Goal: Information Seeking & Learning: Check status

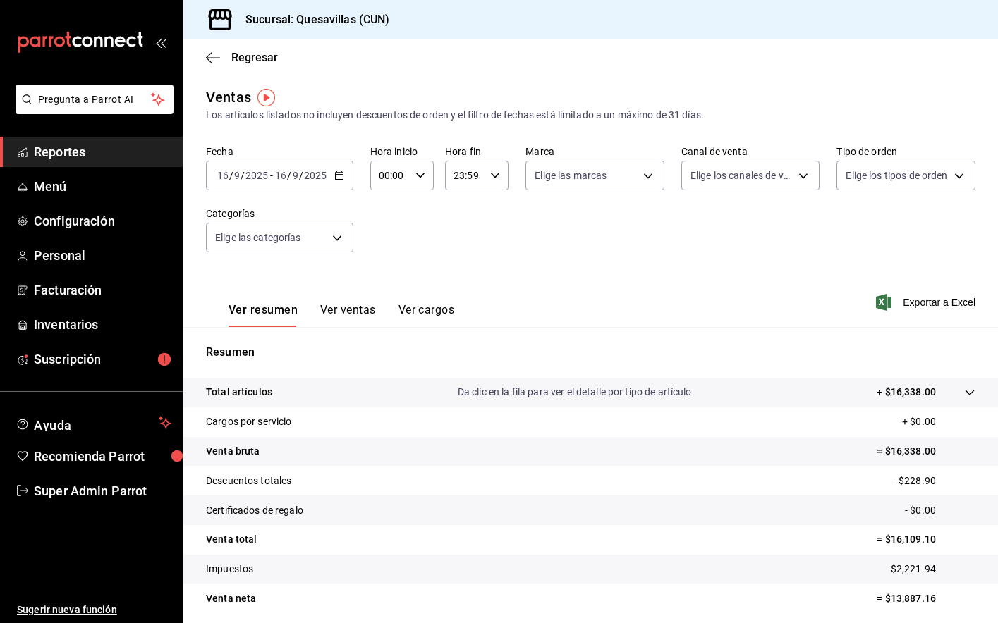
click at [70, 151] on span "Reportes" at bounding box center [103, 151] width 138 height 19
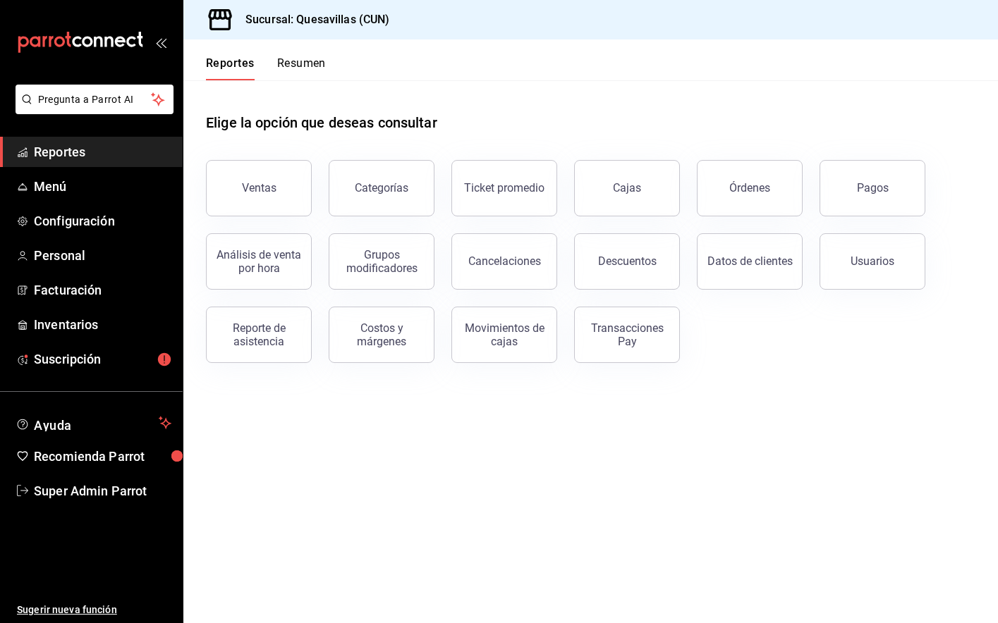
click at [303, 75] on button "Resumen" at bounding box center [301, 68] width 49 height 24
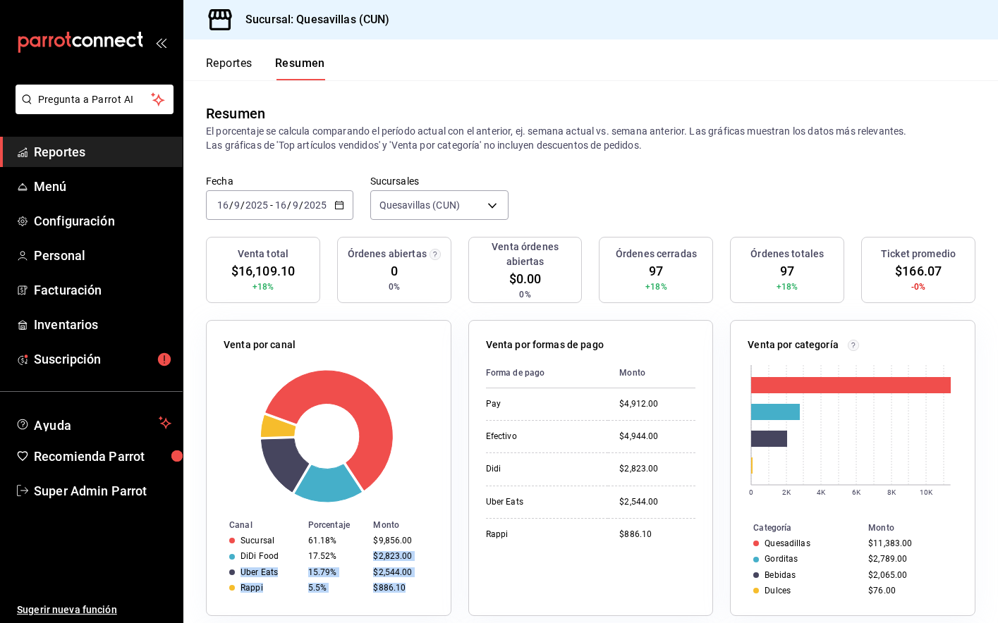
drag, startPoint x: 371, startPoint y: 556, endPoint x: 413, endPoint y: 593, distance: 56.0
click at [413, 593] on tbody "Sucursal 61.18% $9,856.00 DiDi Food 17.52% $2,823.00 Uber Eats 15.79% $2,544.00…" at bounding box center [329, 564] width 244 height 63
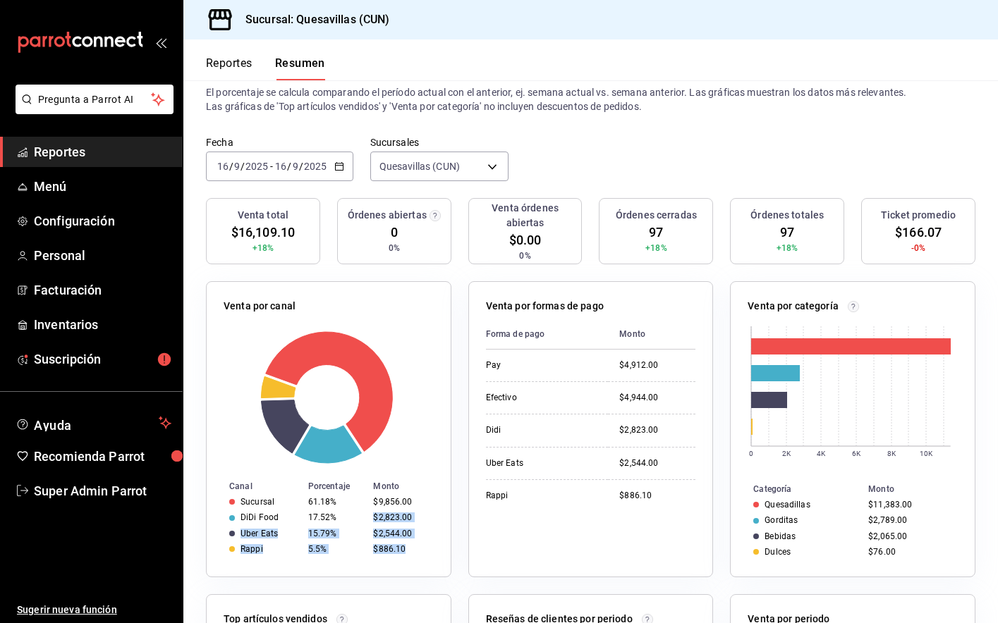
scroll to position [39, 0]
drag, startPoint x: 899, startPoint y: 555, endPoint x: 860, endPoint y: 548, distance: 39.4
click at [868, 548] on div "$76.00" at bounding box center [910, 552] width 84 height 10
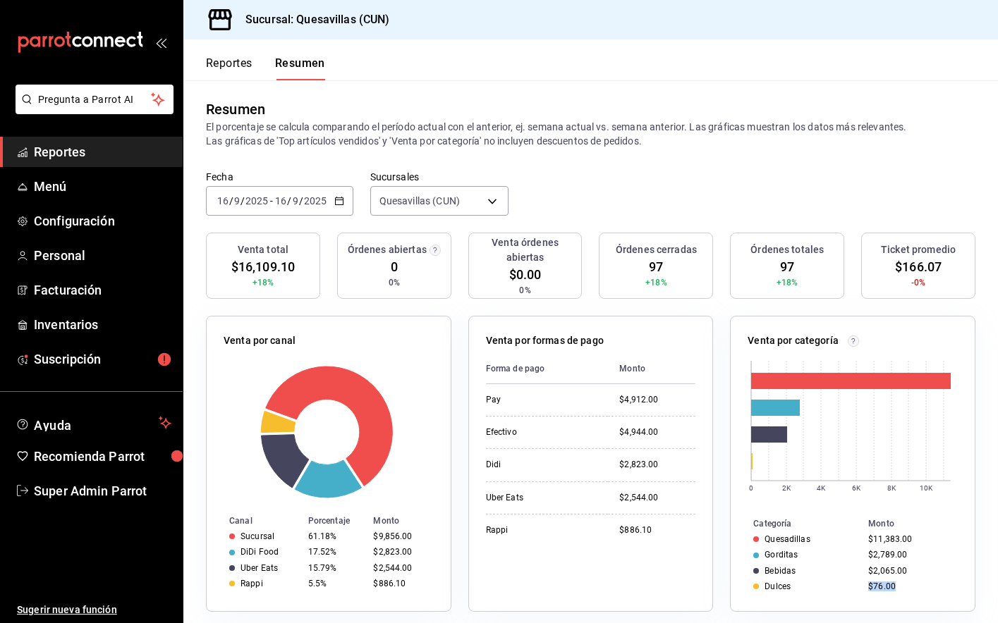
scroll to position [0, 0]
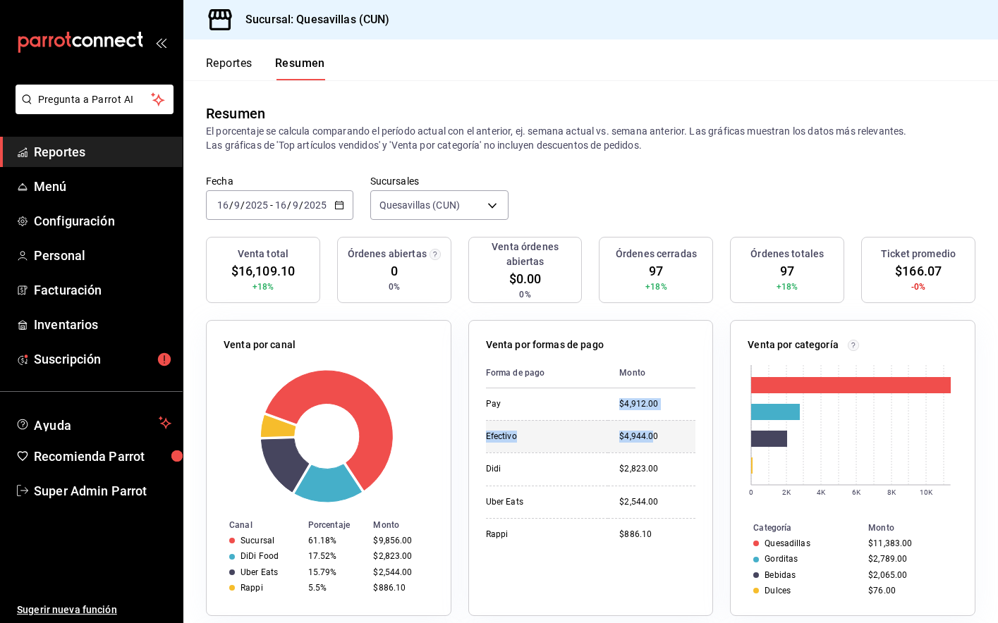
drag, startPoint x: 612, startPoint y: 403, endPoint x: 649, endPoint y: 449, distance: 59.1
click at [649, 449] on tbody "Pay $4,912.00 Efectivo $4,944.00 Didi $2,823.00 Uber Eats $2,544.00 Rappi $886.…" at bounding box center [591, 470] width 210 height 162
click at [649, 449] on td "$4,944.00" at bounding box center [651, 436] width 87 height 32
drag, startPoint x: 616, startPoint y: 246, endPoint x: 673, endPoint y: 290, distance: 71.4
click at [673, 290] on div "Órdenes cerradas 97 +18%" at bounding box center [656, 270] width 114 height 66
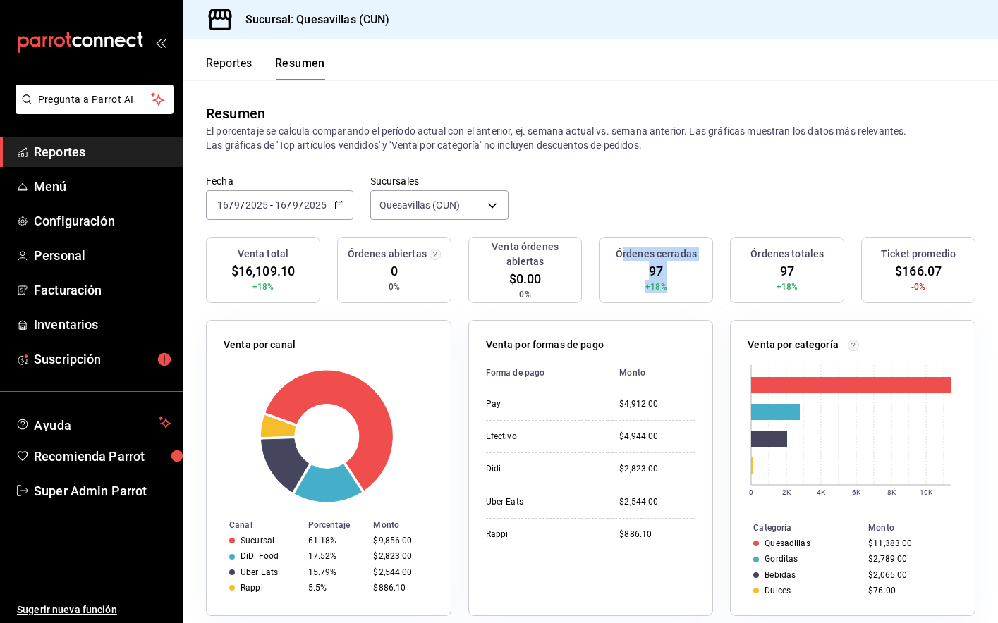
click at [673, 290] on div "Órdenes cerradas 97 +18%" at bounding box center [656, 270] width 114 height 66
